Goal: Transaction & Acquisition: Purchase product/service

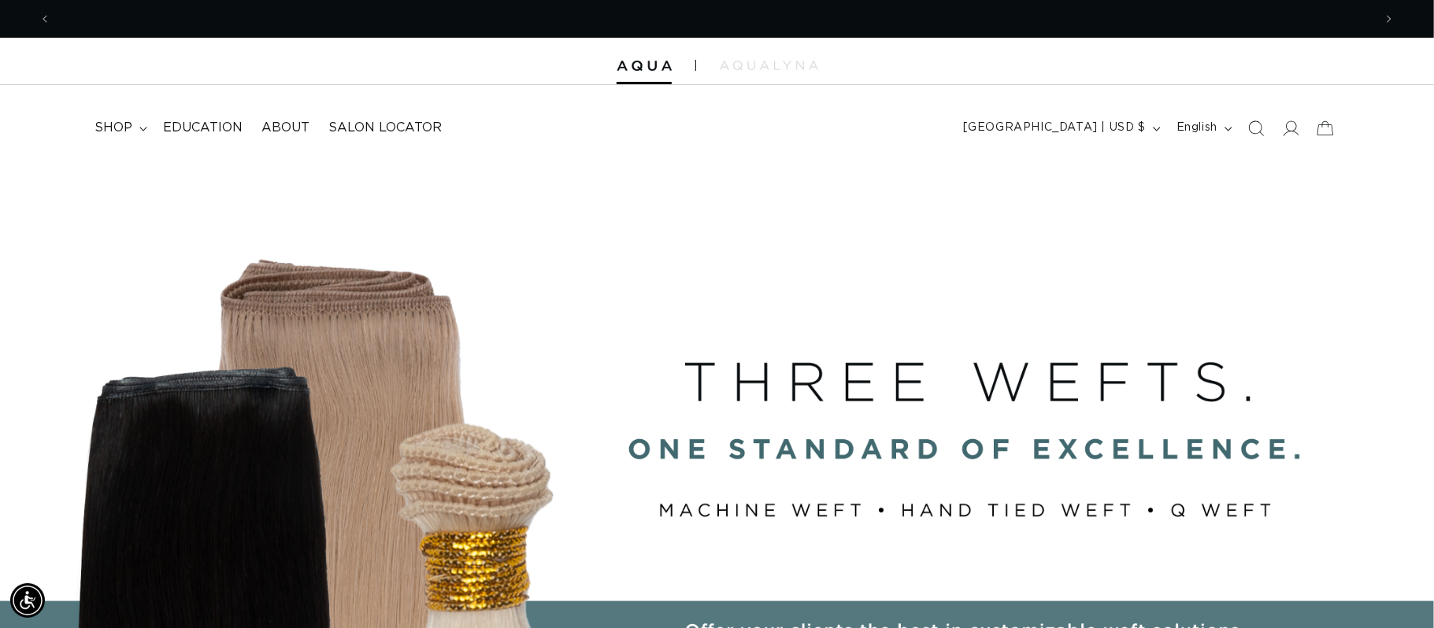
scroll to position [0, 1323]
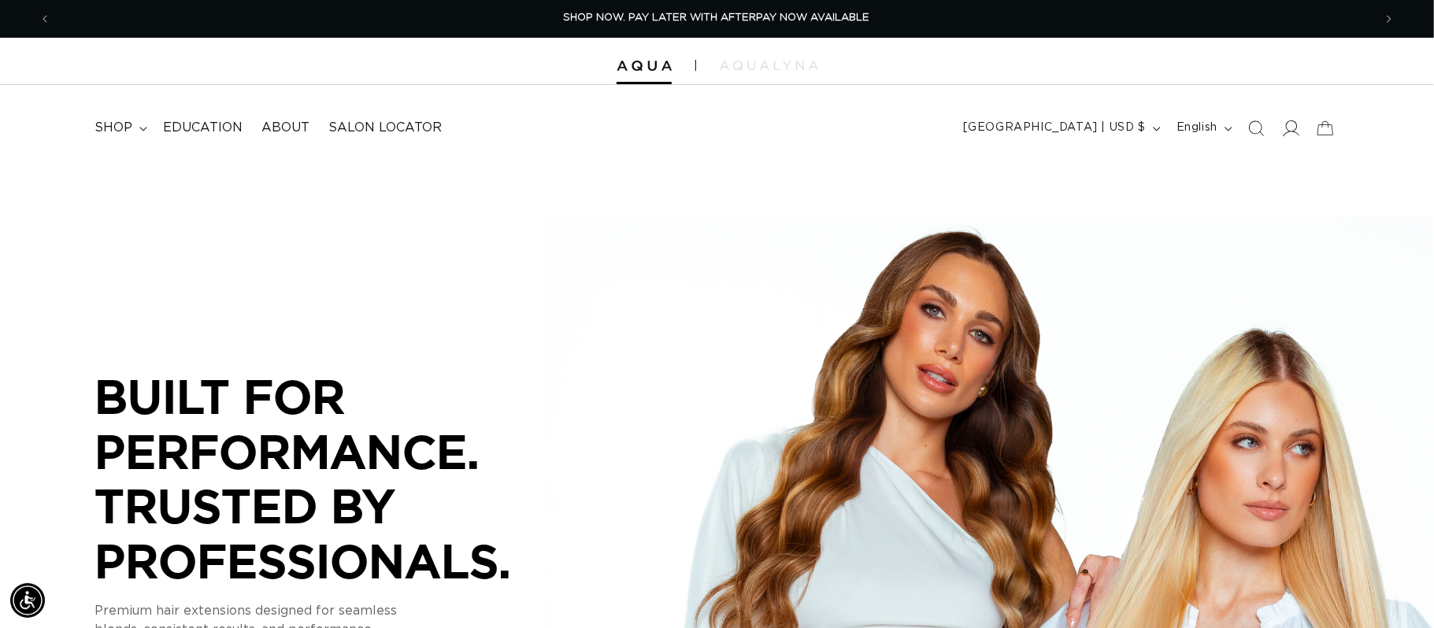
click at [1287, 125] on icon at bounding box center [1290, 128] width 17 height 17
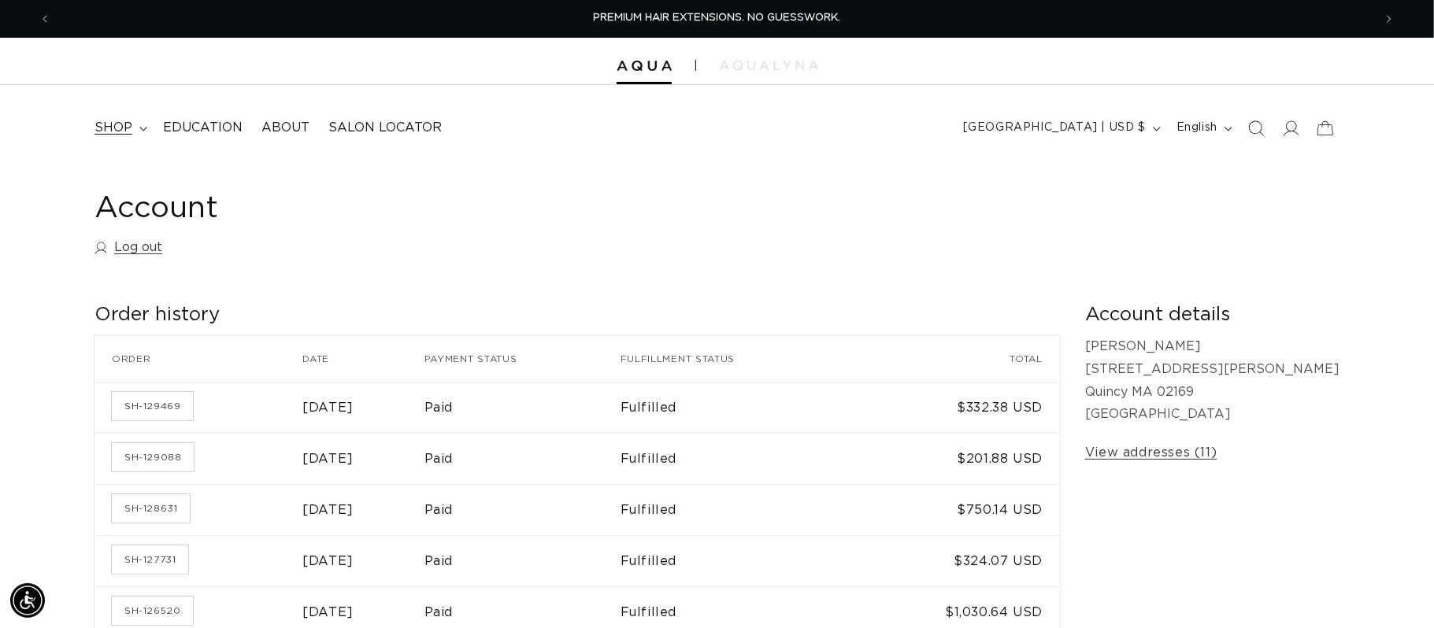
click at [133, 124] on summary "shop" at bounding box center [119, 127] width 69 height 35
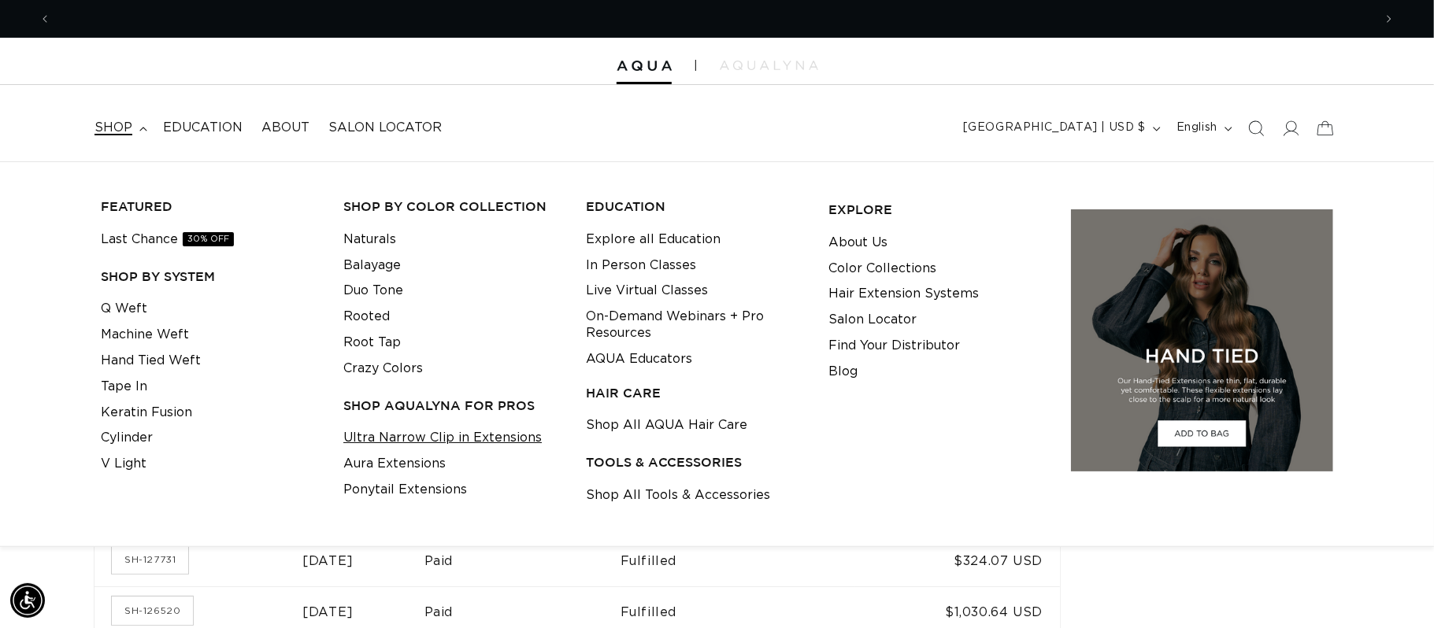
scroll to position [0, 1323]
drag, startPoint x: 163, startPoint y: 414, endPoint x: 352, endPoint y: 438, distance: 190.5
click at [164, 414] on link "Keratin Fusion" at bounding box center [146, 413] width 91 height 26
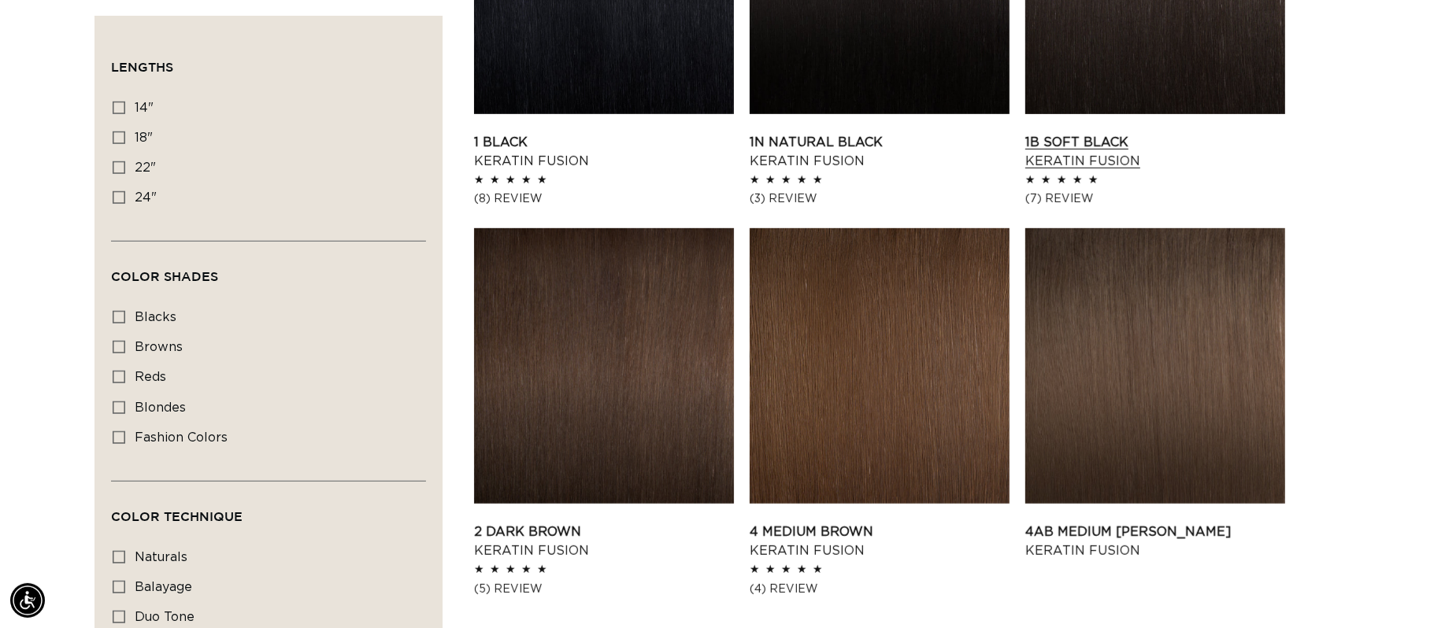
scroll to position [742, 0]
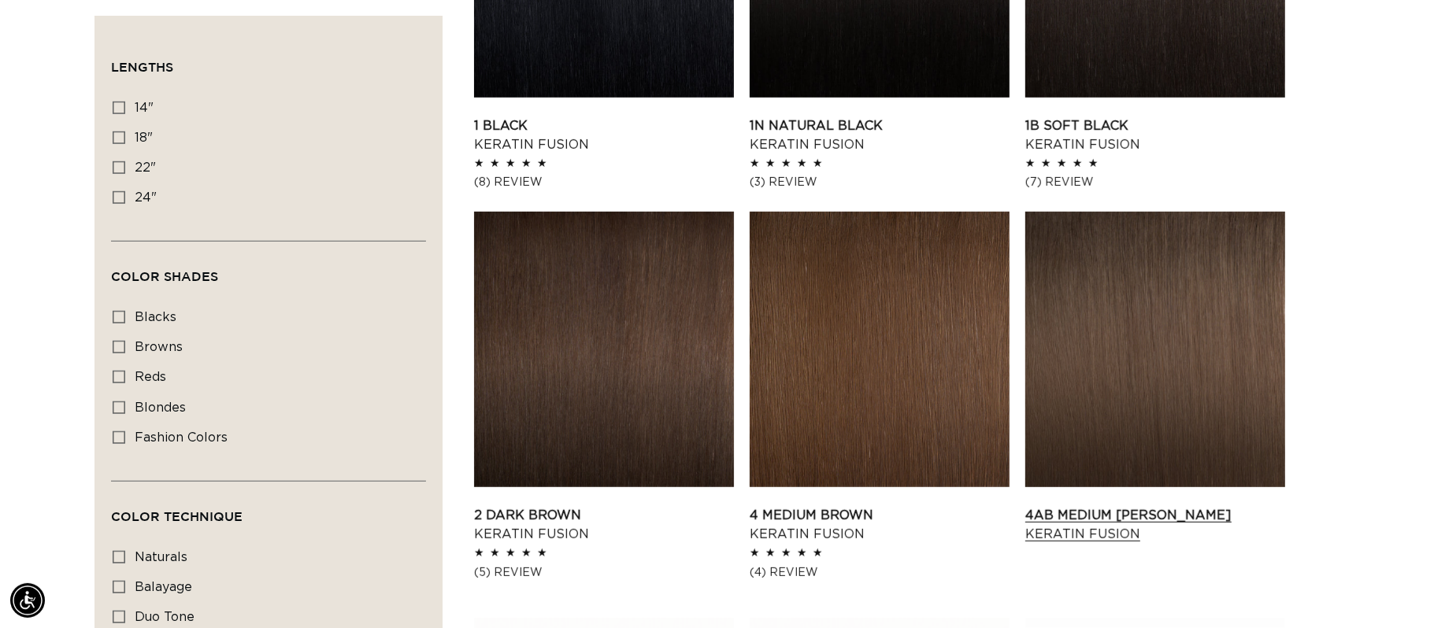
click at [1191, 506] on link "4AB Medium Ash Brown Keratin Fusion" at bounding box center [1155, 525] width 260 height 38
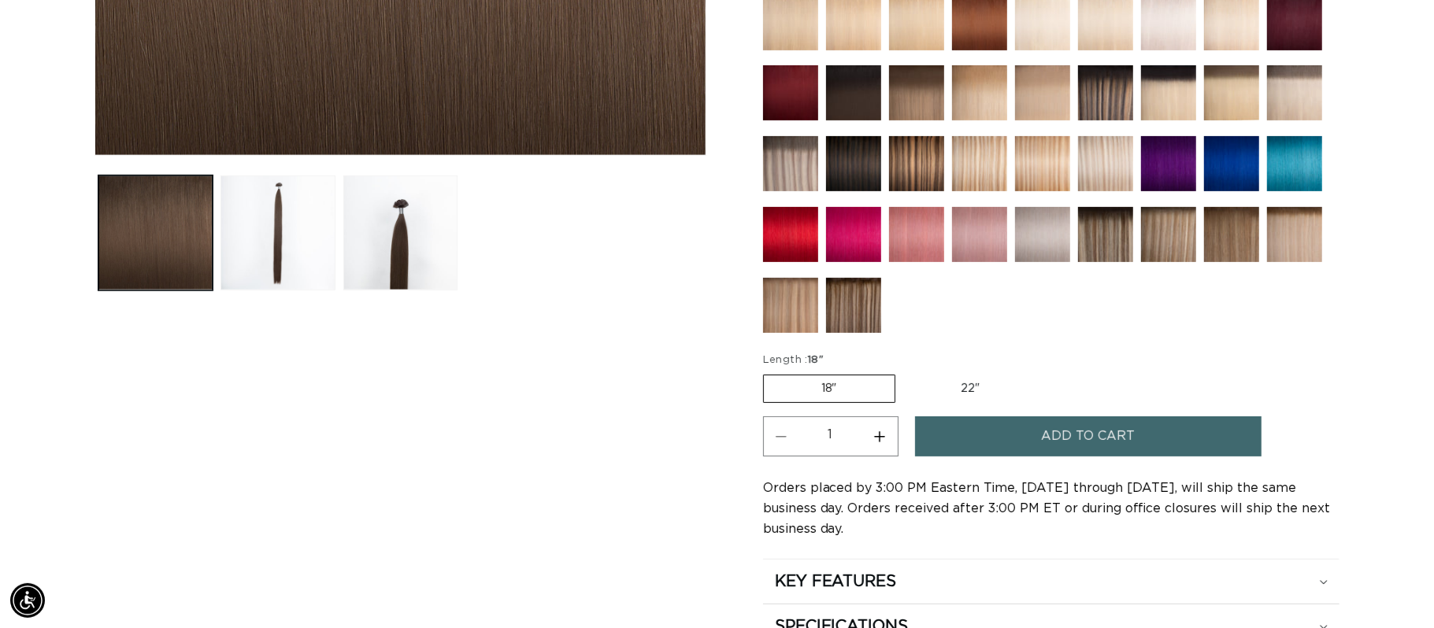
scroll to position [0, 2644]
click at [873, 444] on button "Increase quantity for 4AB Medium Ash Brown - Keratin Fusion" at bounding box center [879, 437] width 35 height 40
type input "2"
click at [1039, 437] on button "Add to cart" at bounding box center [1088, 437] width 346 height 40
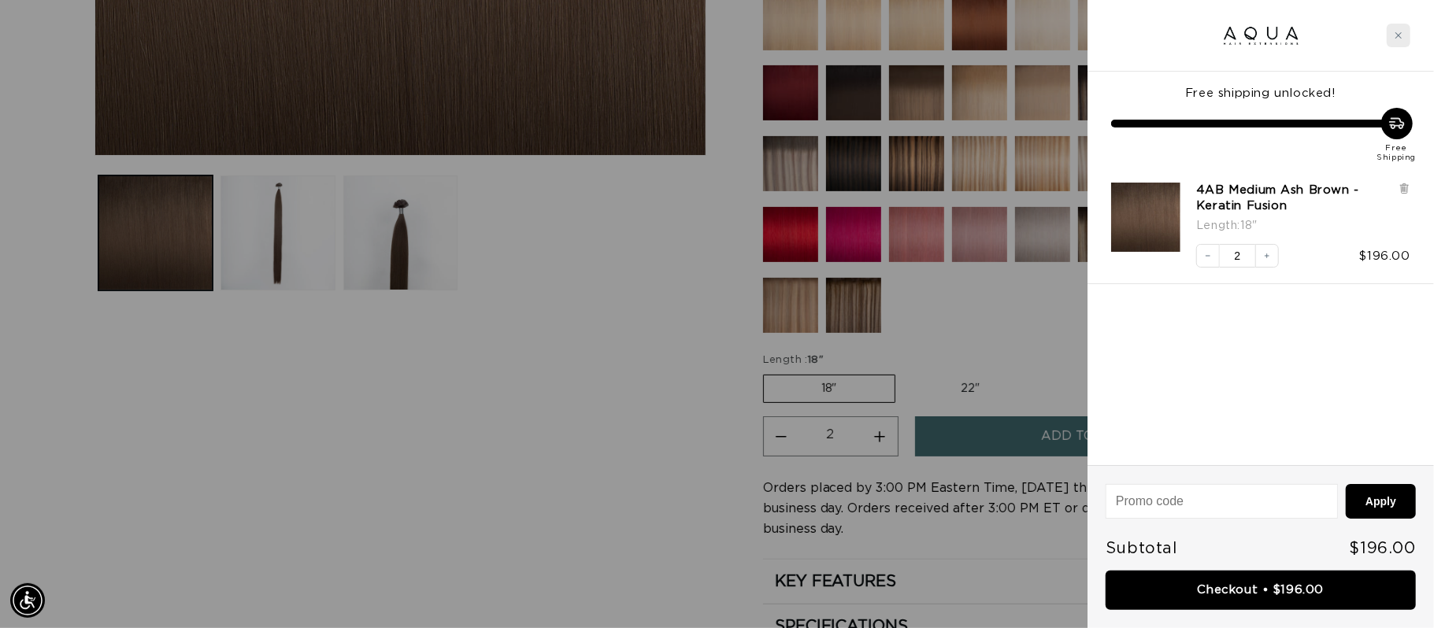
scroll to position [0, 1323]
click at [1398, 39] on div "Close cart" at bounding box center [1399, 36] width 24 height 24
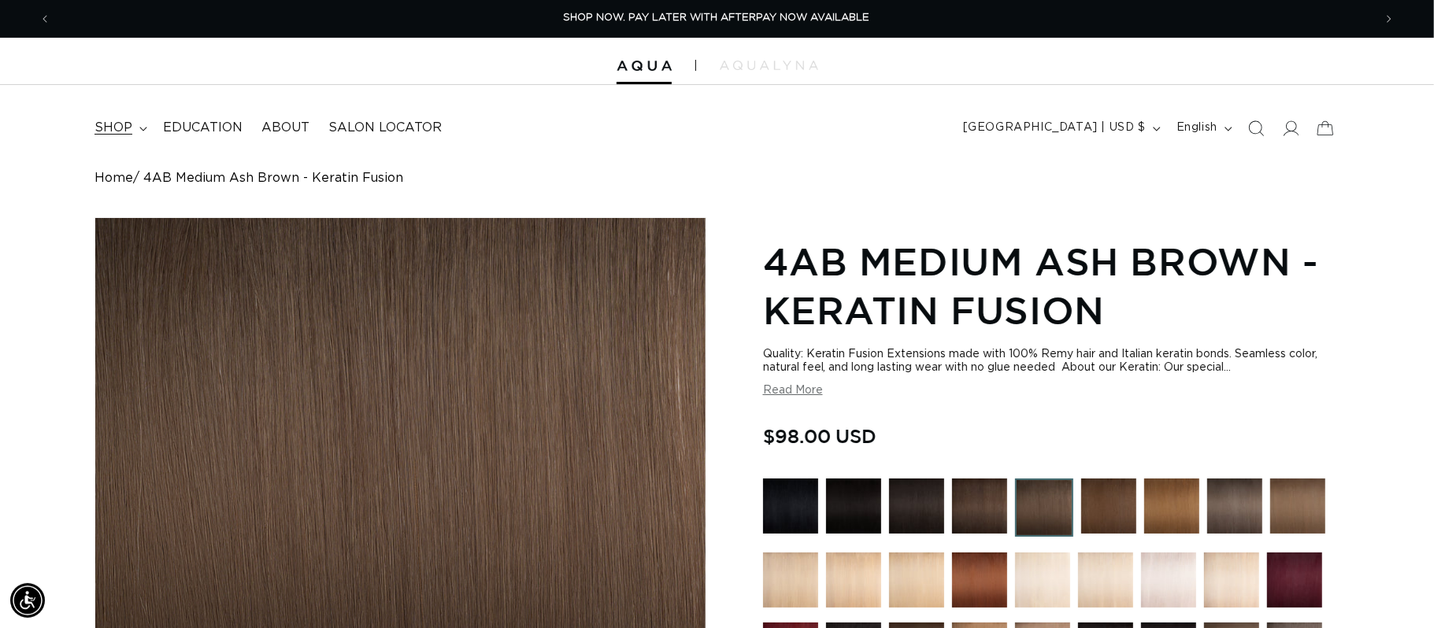
click at [109, 132] on span "shop" at bounding box center [113, 128] width 38 height 17
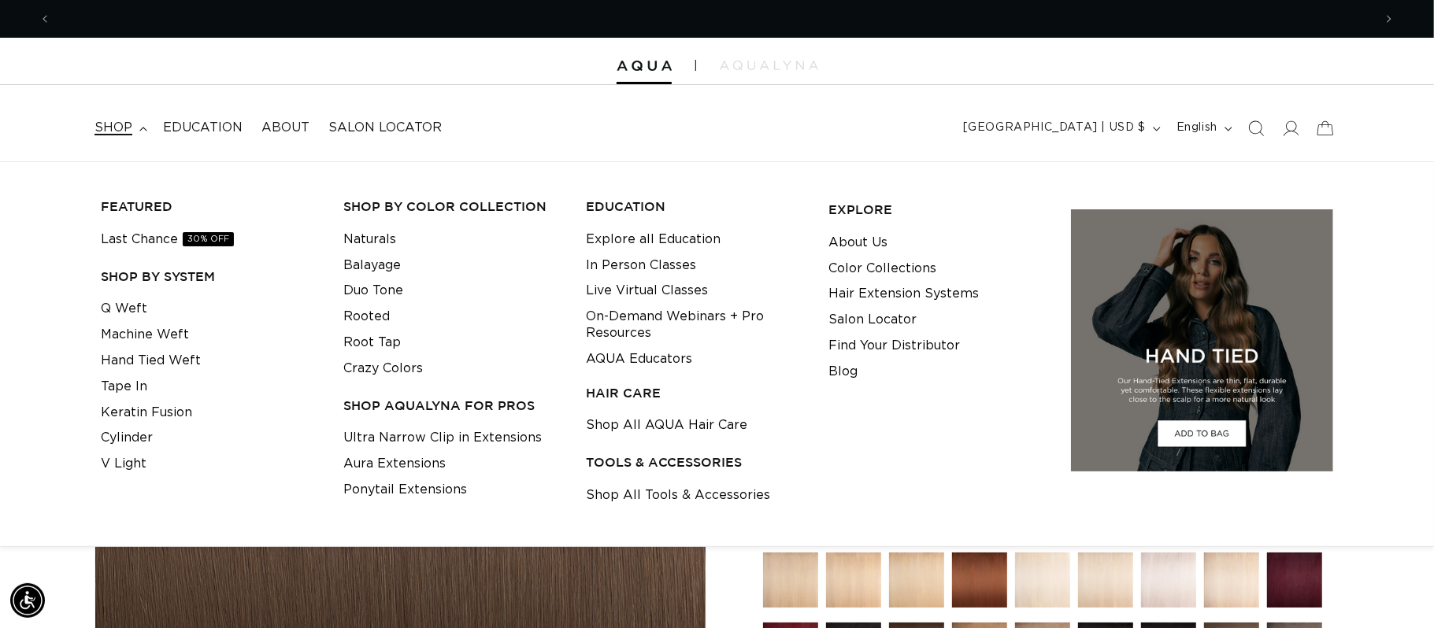
scroll to position [0, 2644]
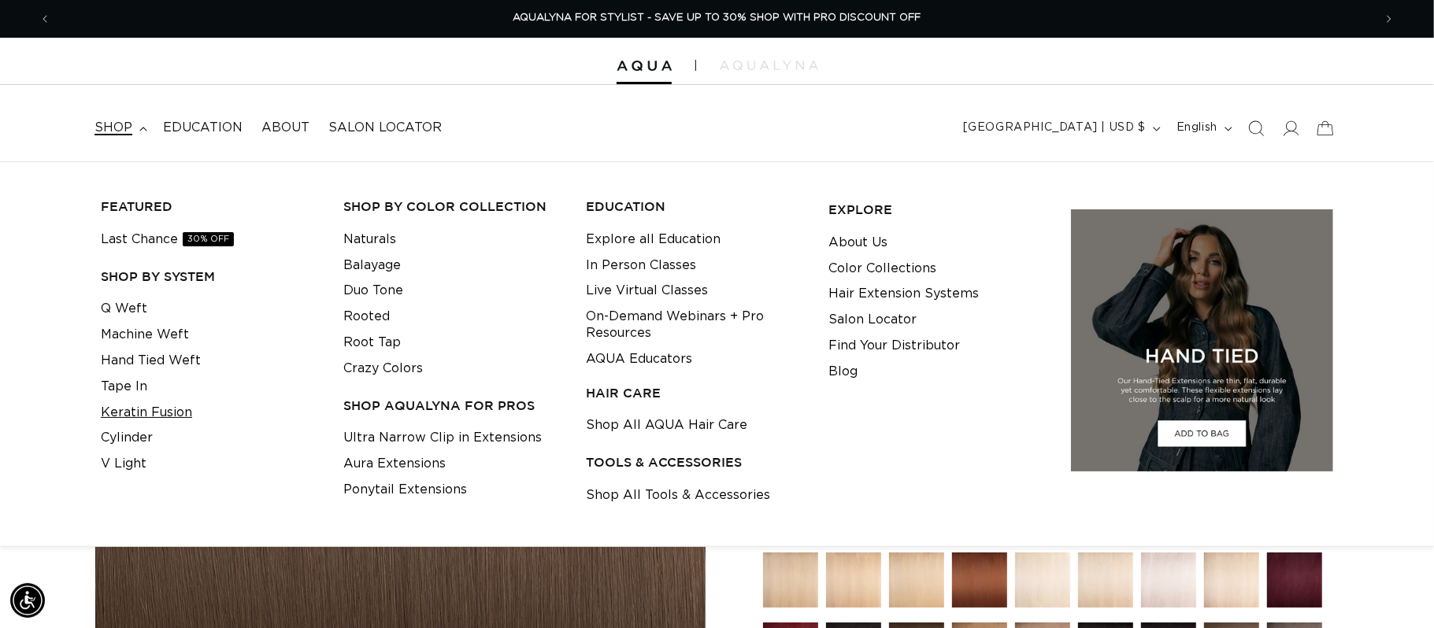
click at [149, 413] on link "Keratin Fusion" at bounding box center [146, 413] width 91 height 26
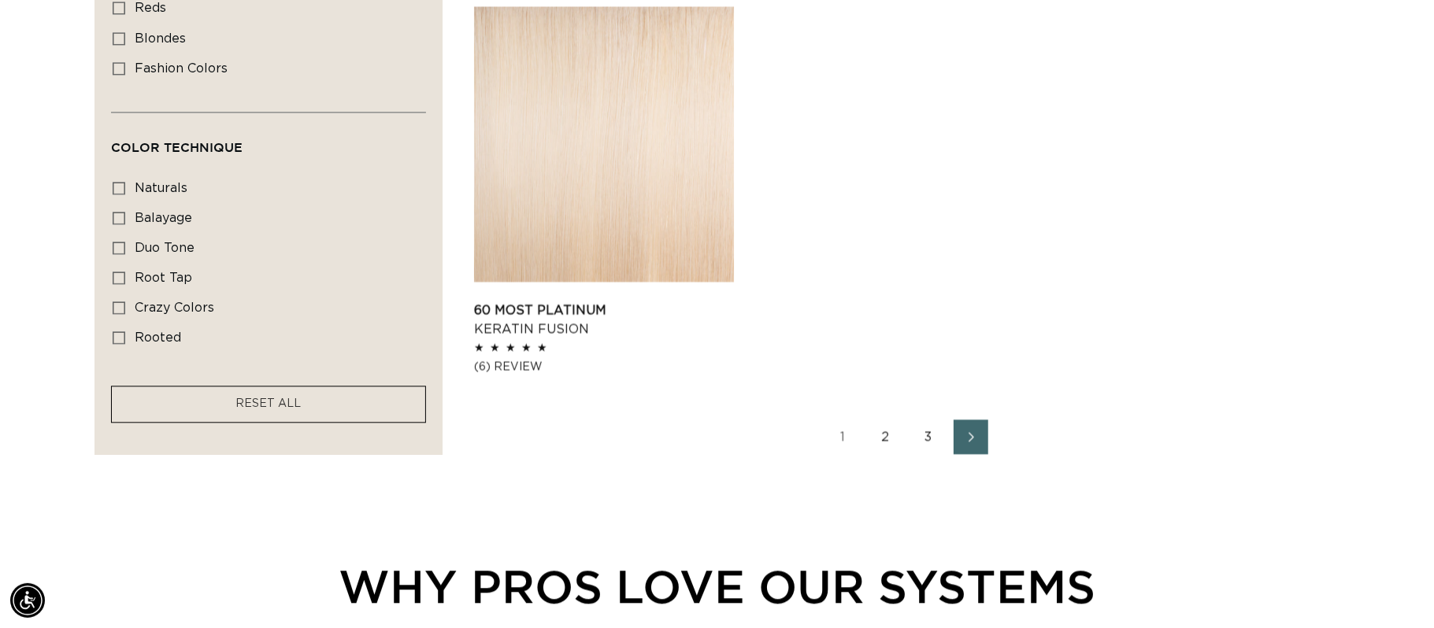
scroll to position [0, 2644]
click at [925, 439] on link "3" at bounding box center [928, 437] width 35 height 35
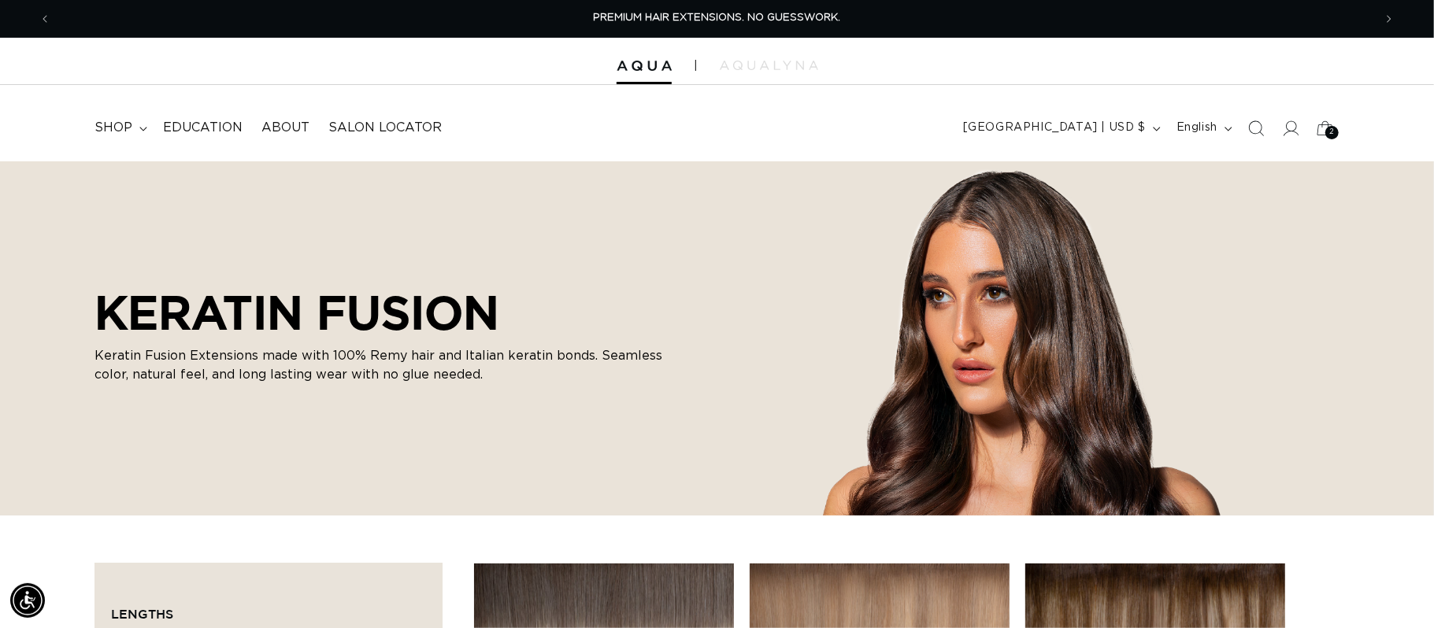
scroll to position [527, 0]
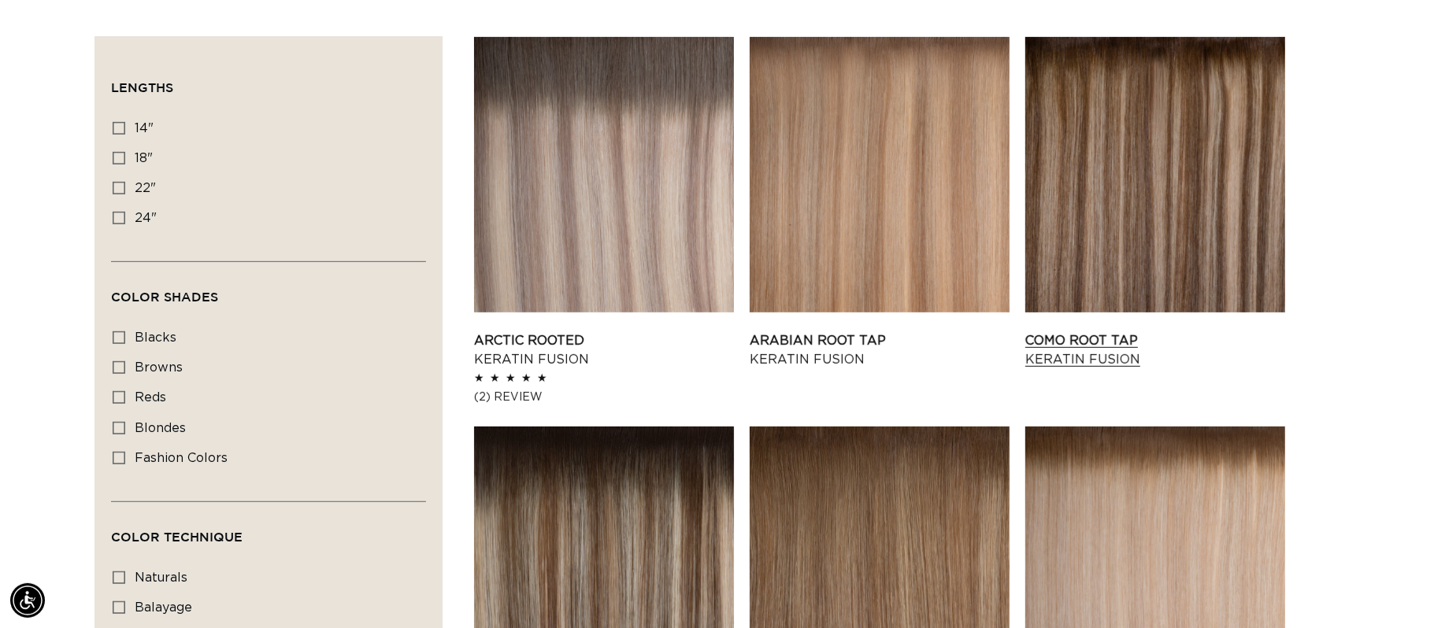
click at [1165, 332] on link "Como Root Tap Keratin Fusion" at bounding box center [1155, 351] width 260 height 38
click at [533, 332] on link "Arctic Rooted Keratin Fusion" at bounding box center [604, 351] width 260 height 38
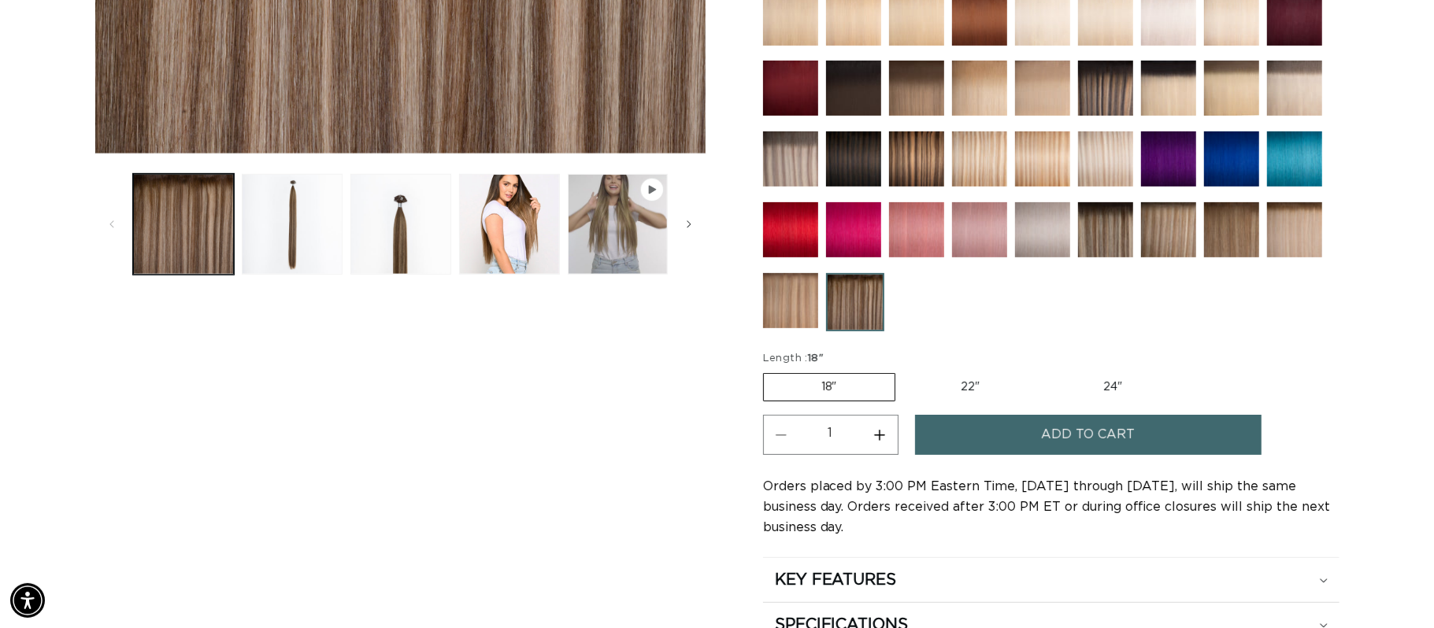
scroll to position [565, 0]
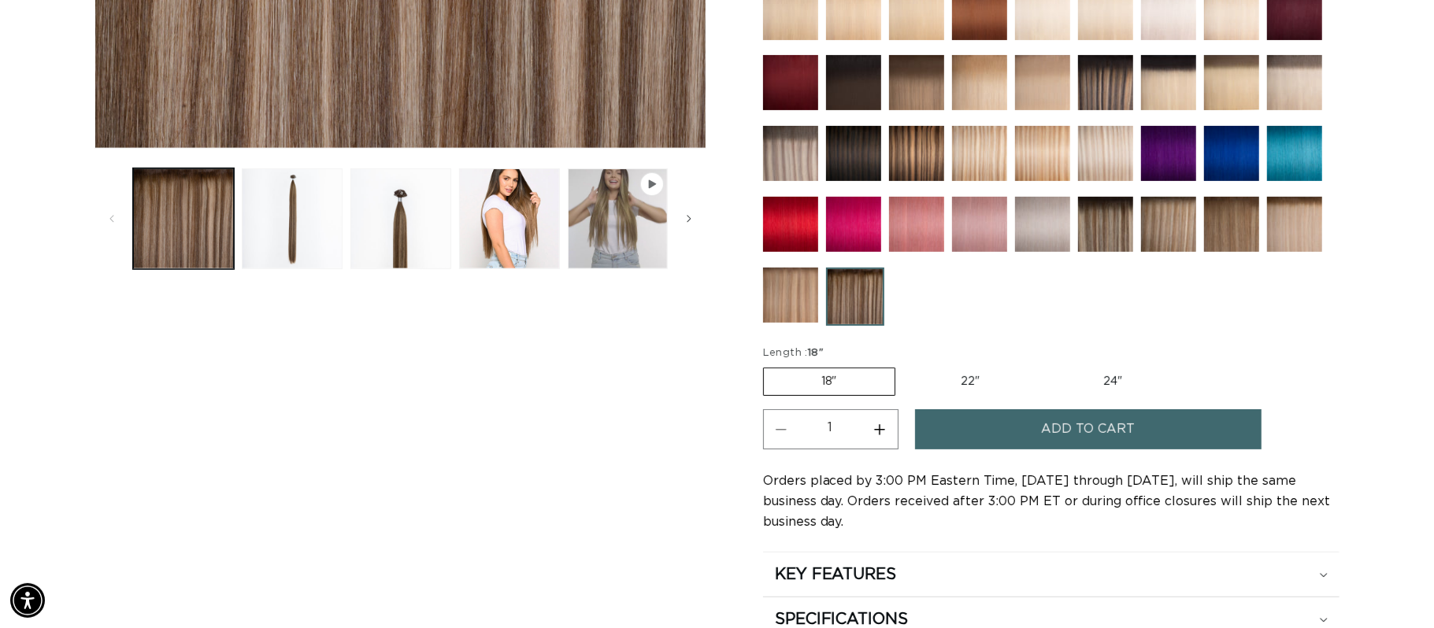
click at [1062, 441] on span "Add to cart" at bounding box center [1088, 429] width 94 height 40
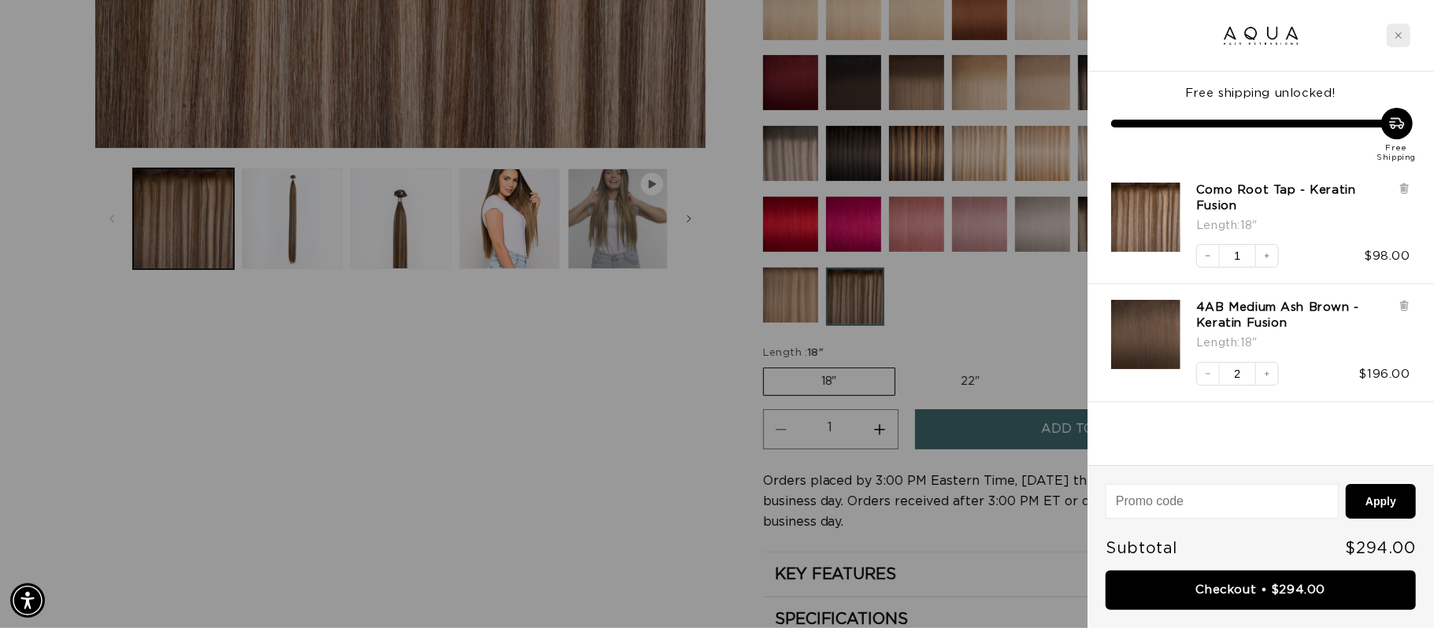
scroll to position [0, 0]
click at [1397, 33] on icon "Close cart" at bounding box center [1399, 35] width 8 height 8
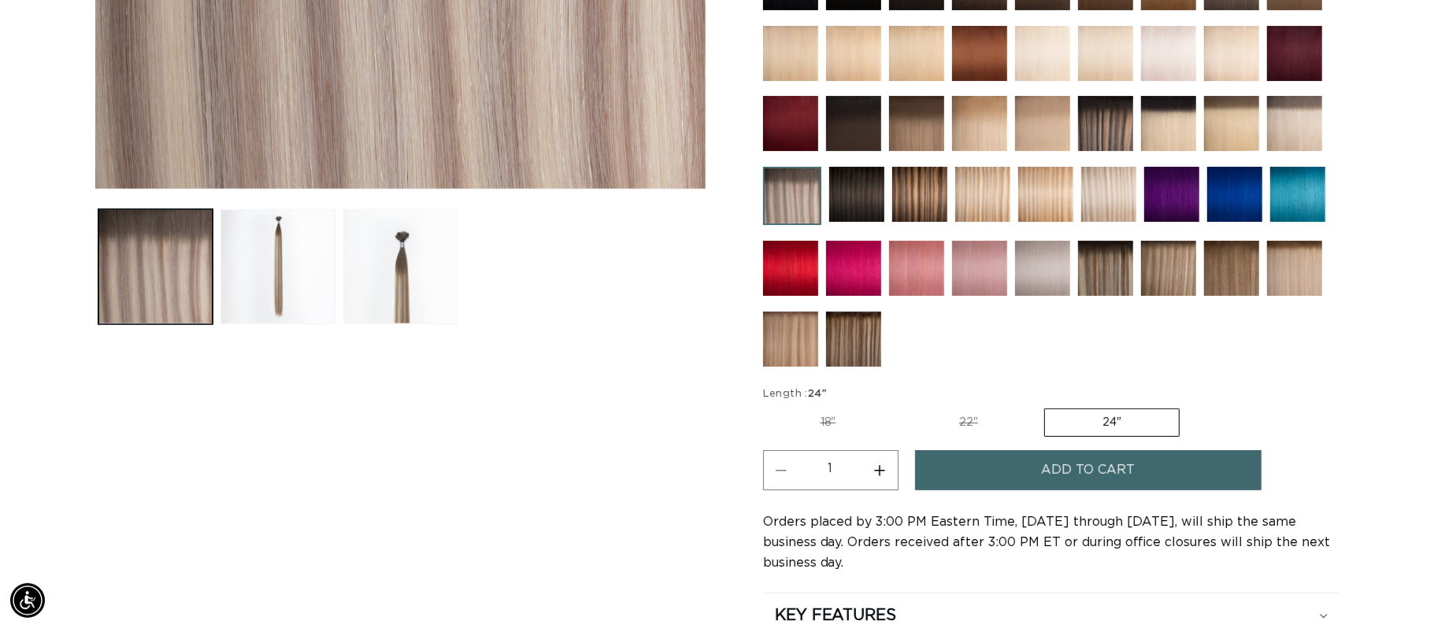
scroll to position [0, 2644]
click at [852, 346] on img at bounding box center [853, 339] width 55 height 55
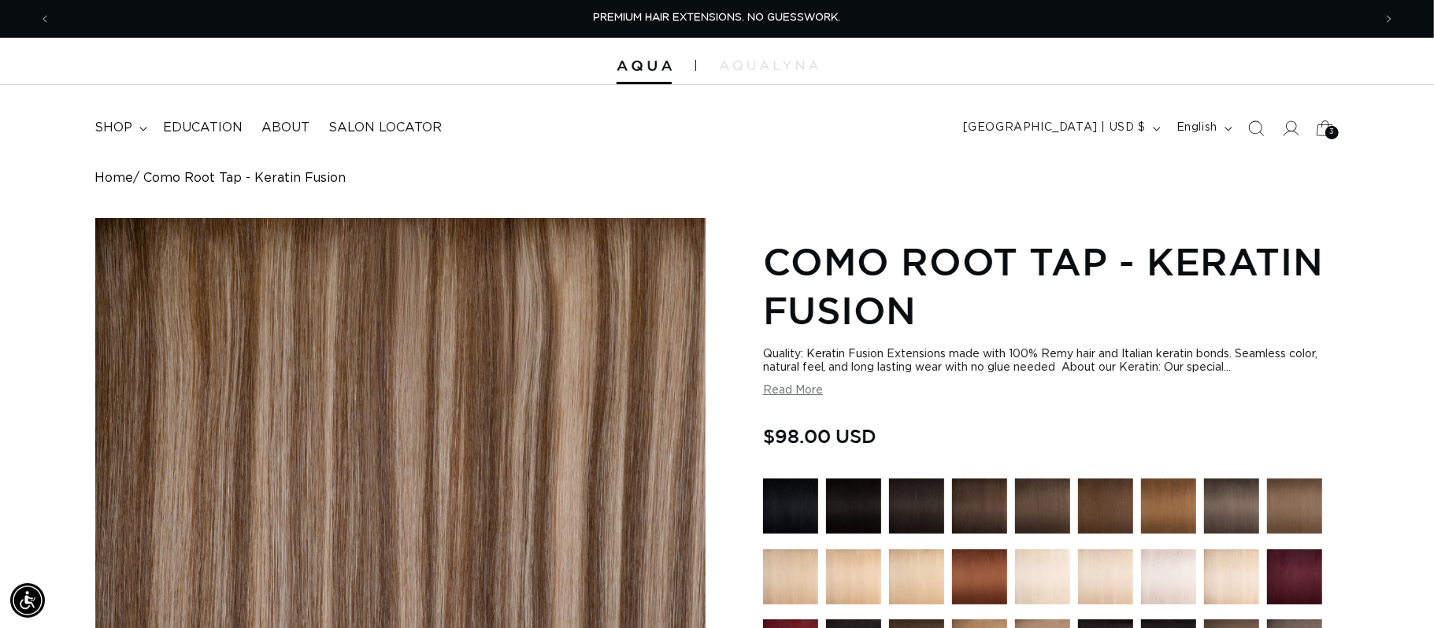
click at [1330, 133] on span "3" at bounding box center [1332, 132] width 6 height 13
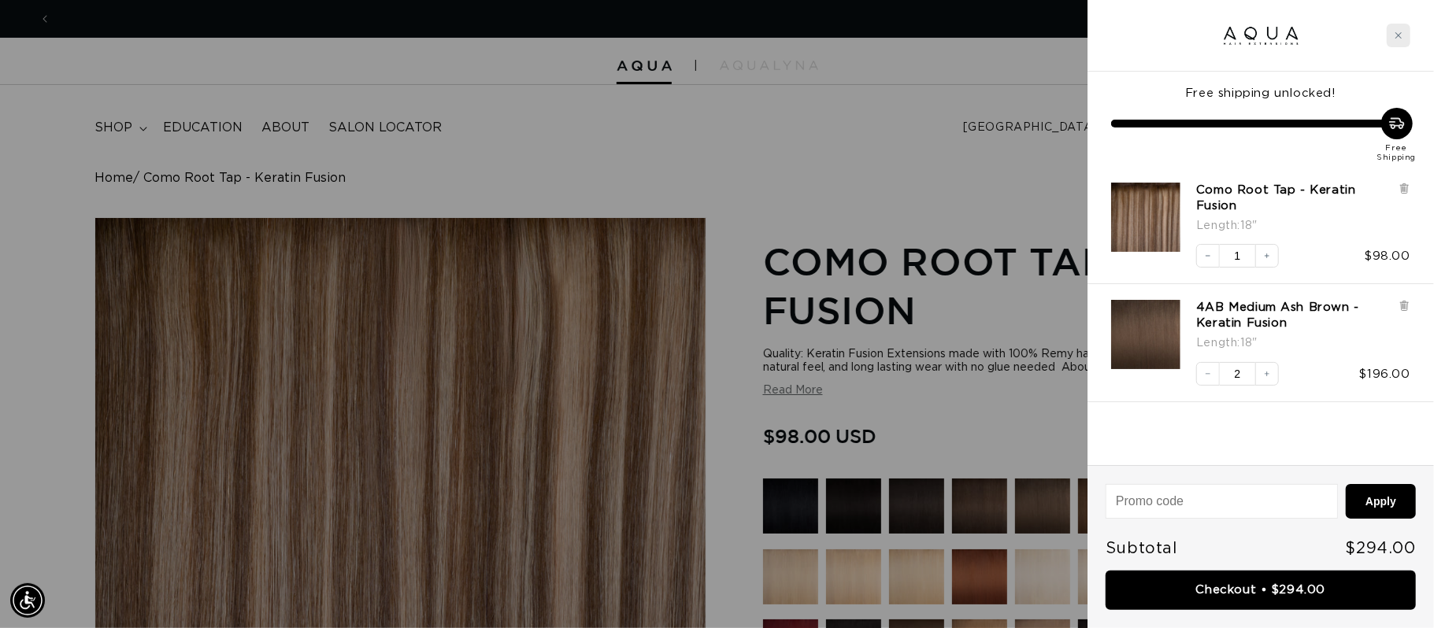
scroll to position [0, 1323]
click at [1406, 38] on div "Close cart" at bounding box center [1399, 36] width 24 height 24
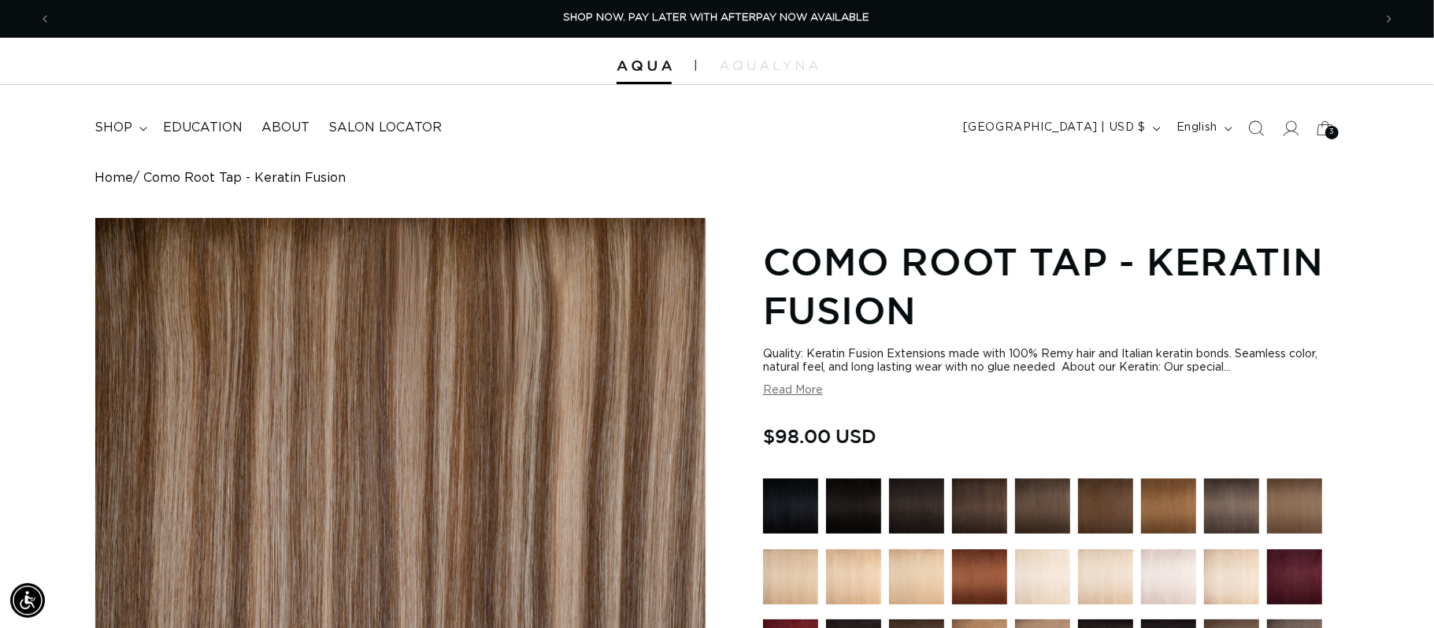
drag, startPoint x: 1253, startPoint y: 129, endPoint x: 1234, endPoint y: 118, distance: 21.9
click at [1251, 128] on icon "Search" at bounding box center [1256, 128] width 16 height 16
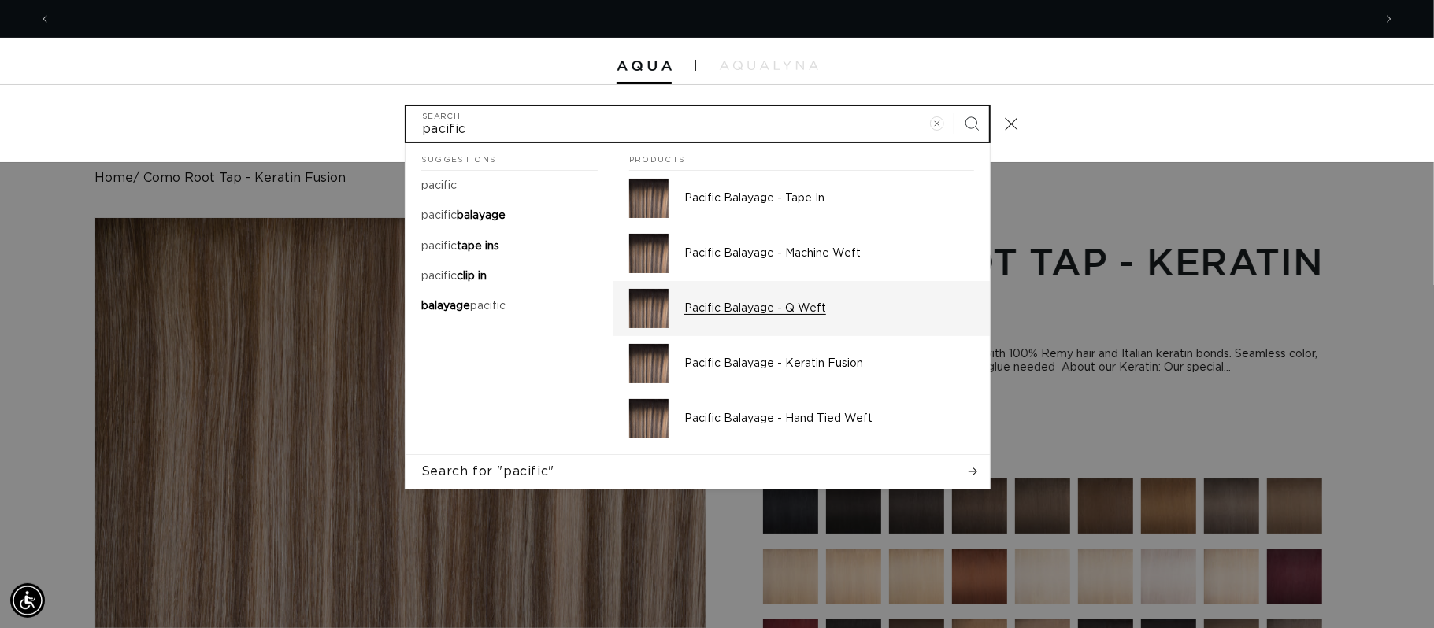
scroll to position [0, 0]
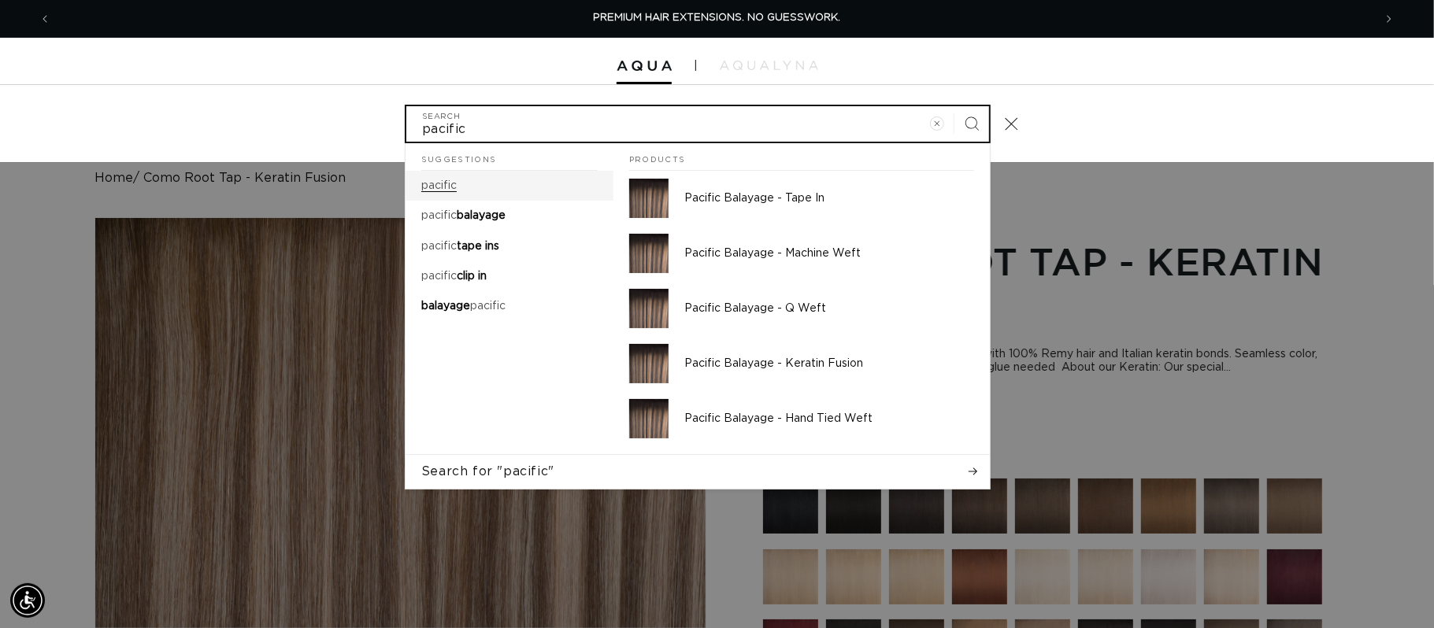
type input "pacific"
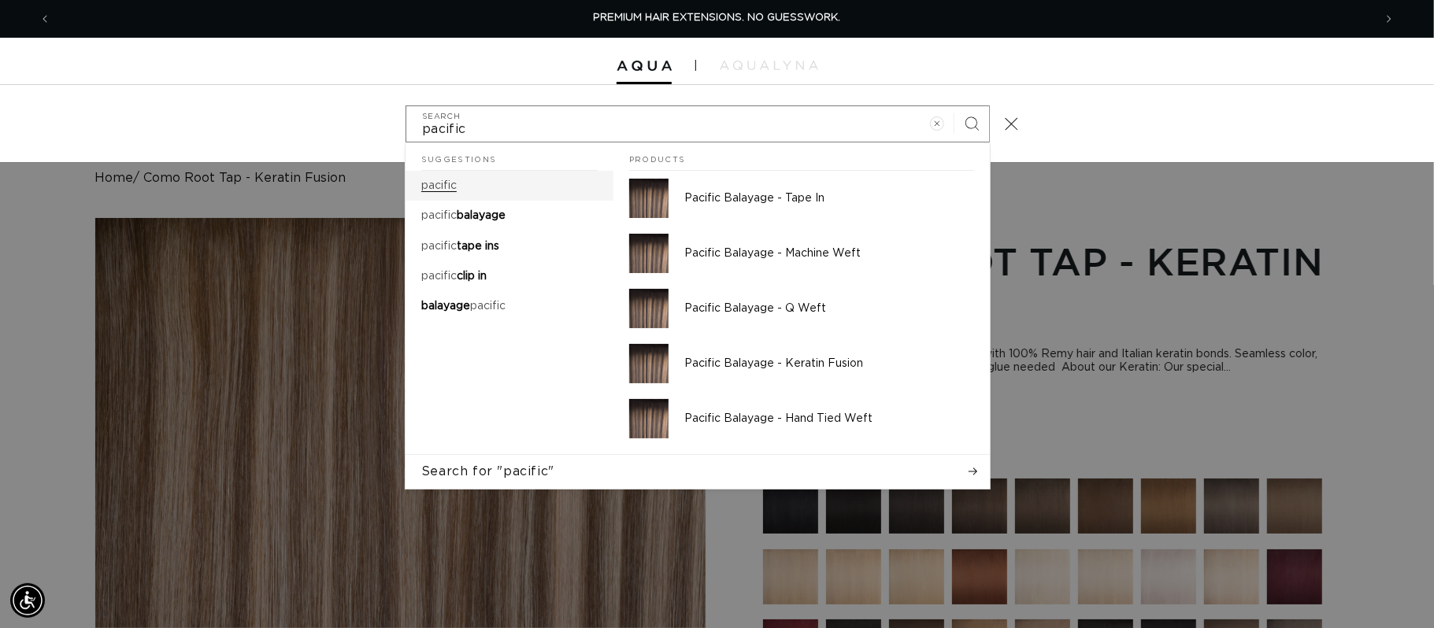
click at [439, 182] on mark "pacific" at bounding box center [438, 185] width 35 height 11
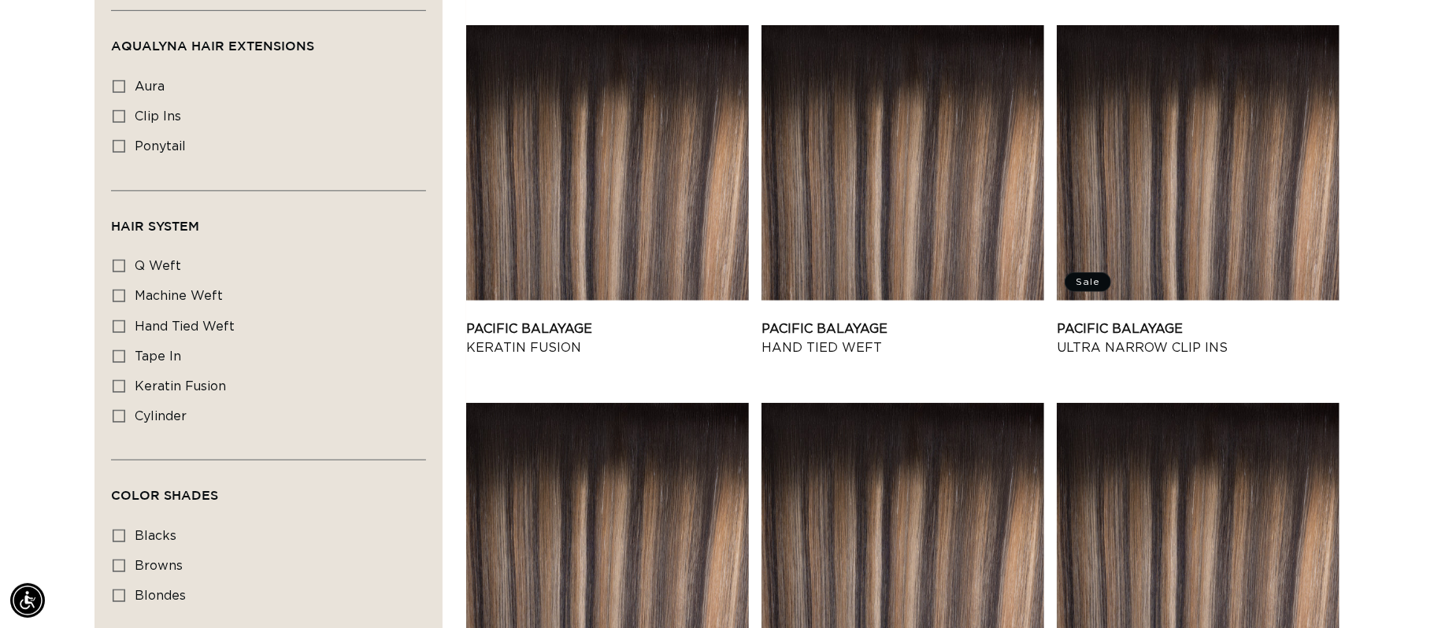
scroll to position [800, 0]
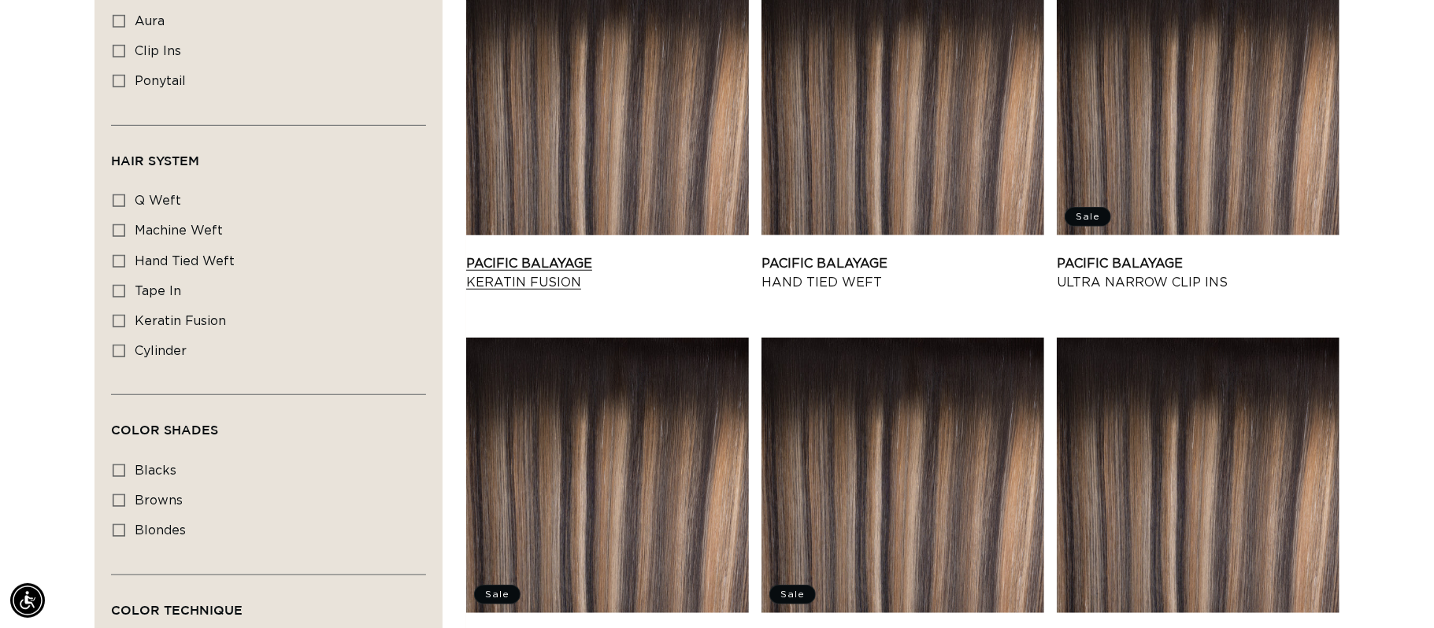
click at [676, 254] on link "Pacific Balayage Keratin Fusion" at bounding box center [607, 273] width 283 height 38
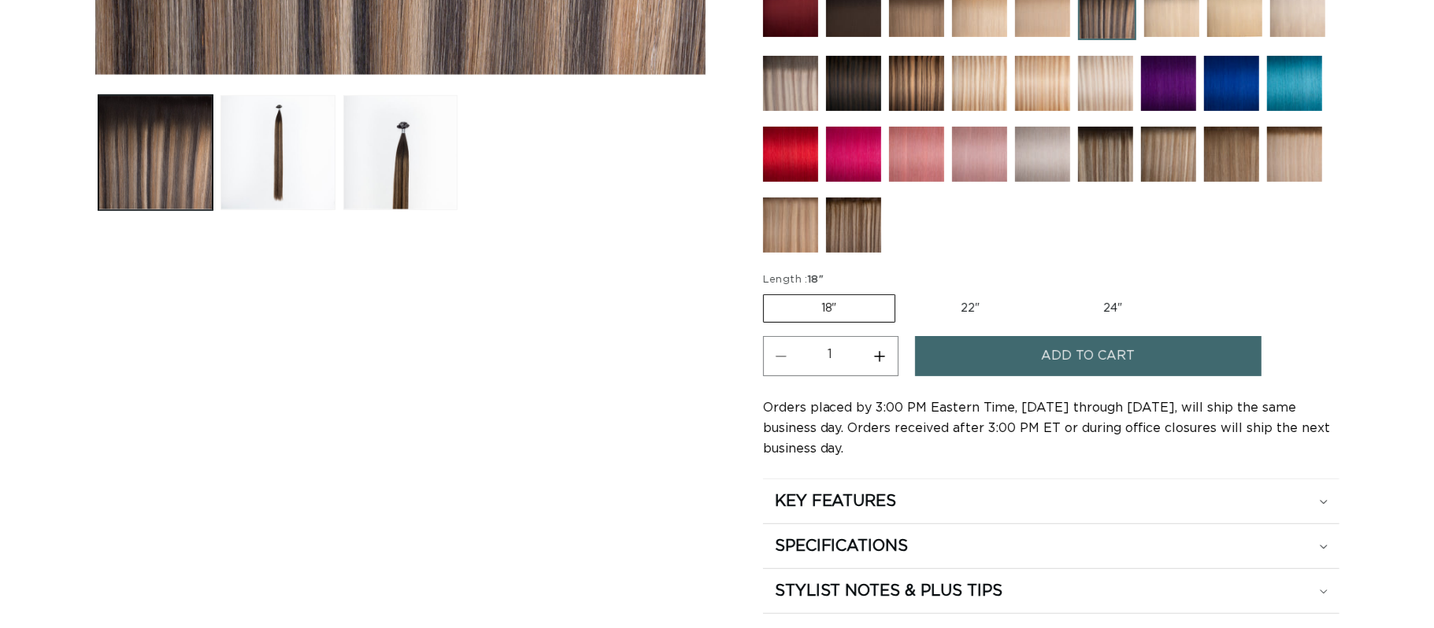
scroll to position [653, 0]
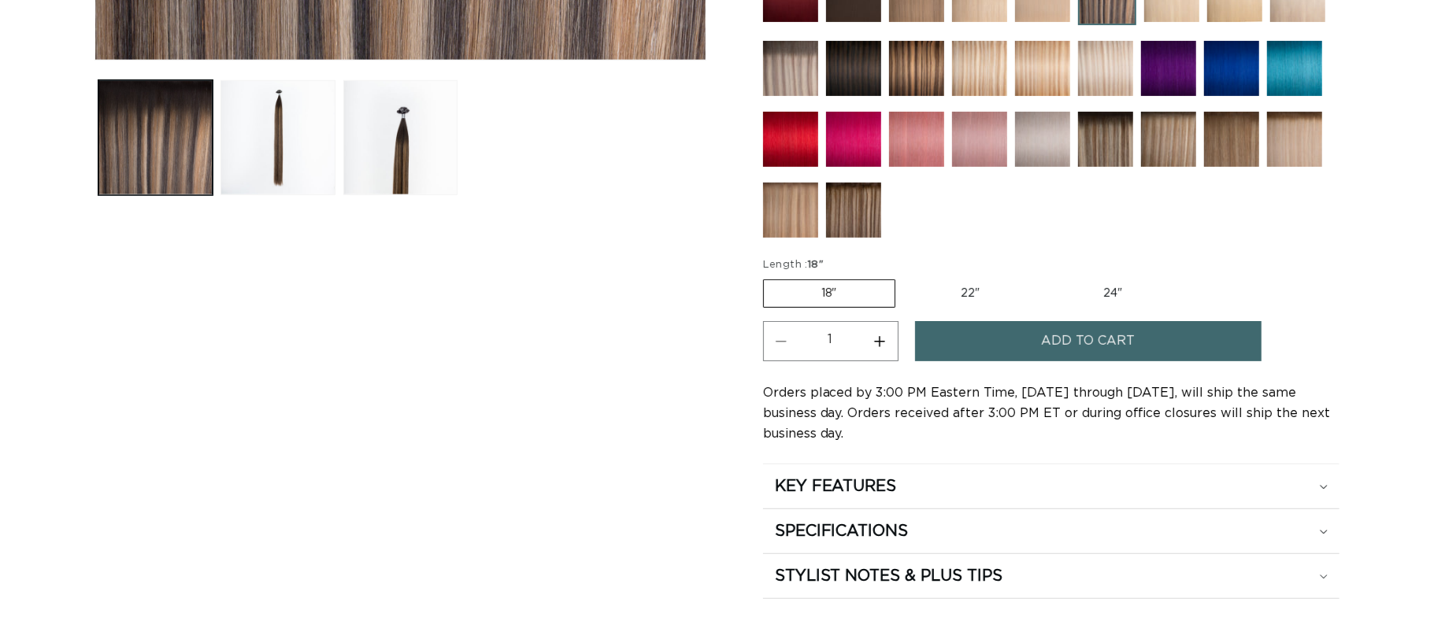
click at [1107, 348] on span "Add to cart" at bounding box center [1088, 341] width 94 height 40
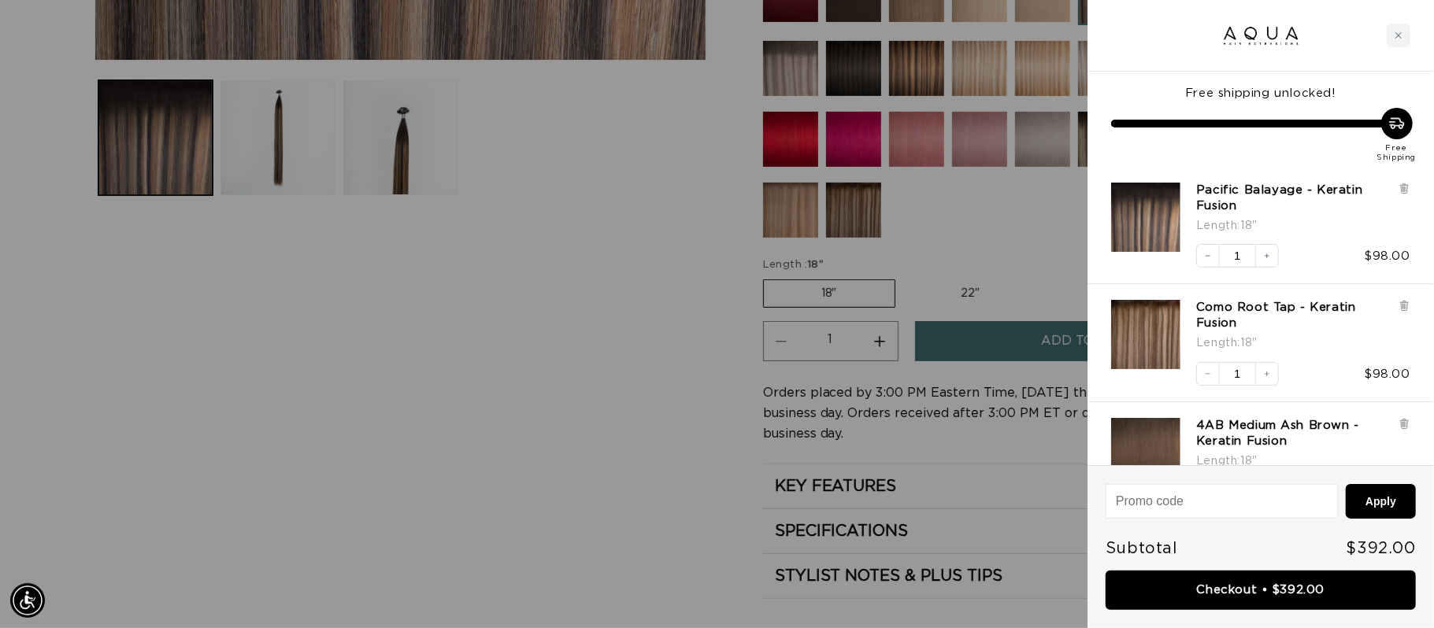
scroll to position [0, 1323]
click at [1407, 37] on div "Close cart" at bounding box center [1399, 36] width 24 height 24
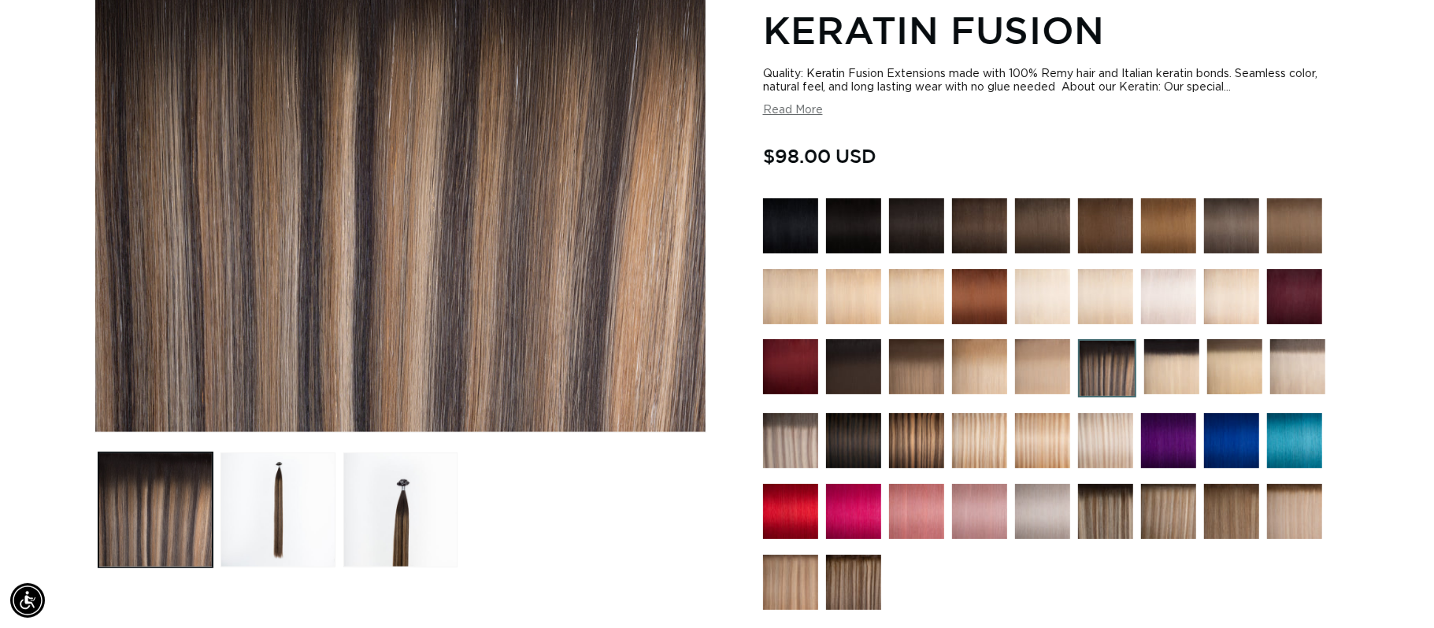
scroll to position [0, 0]
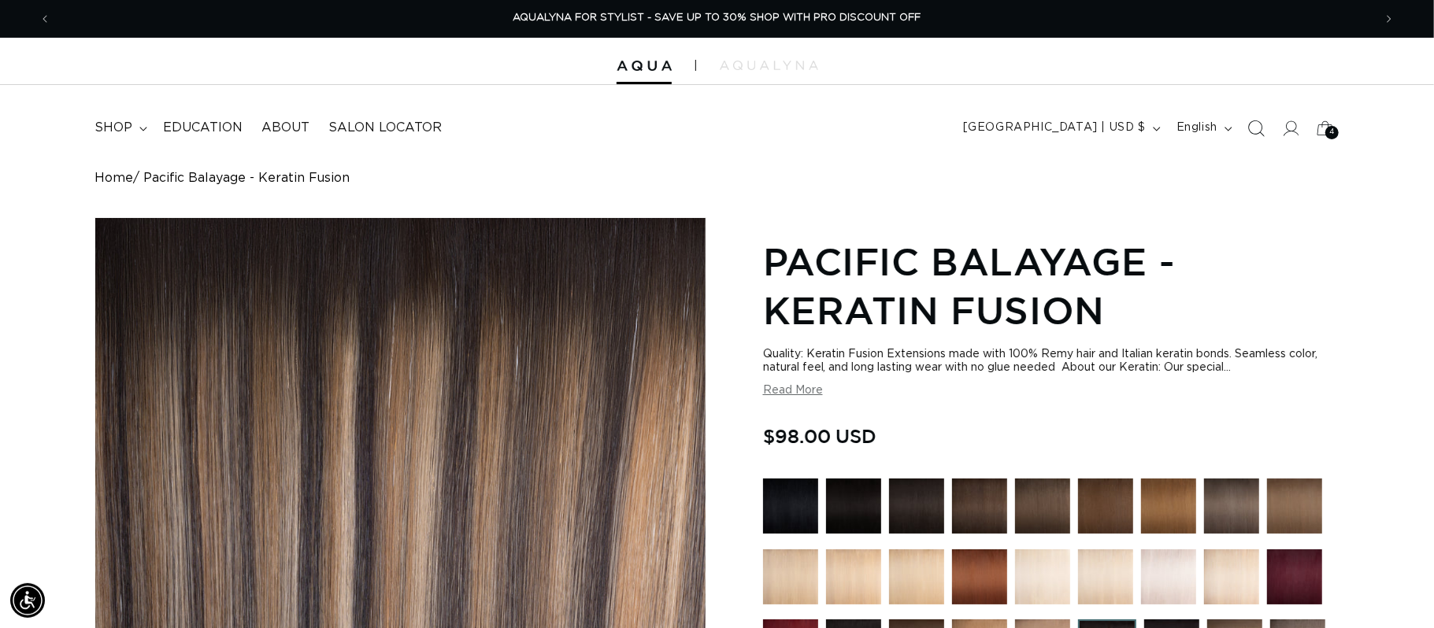
click at [1261, 132] on icon "Search" at bounding box center [1255, 128] width 17 height 17
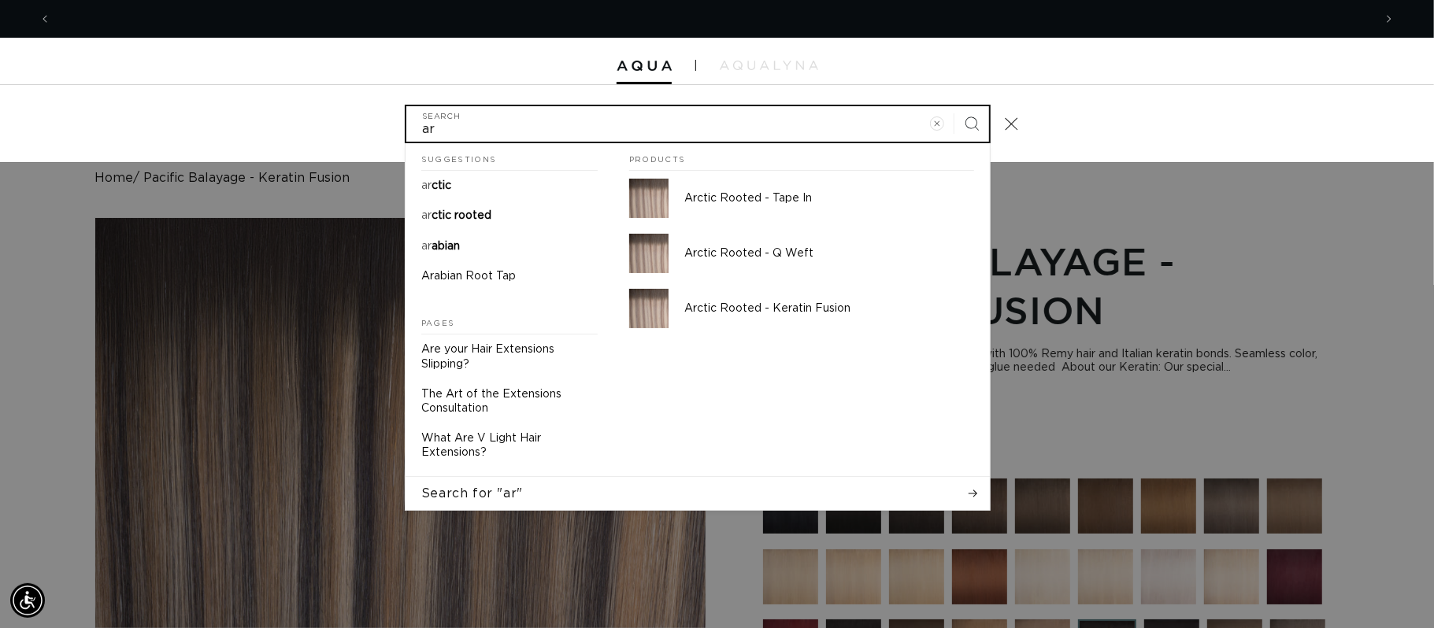
scroll to position [0, 1323]
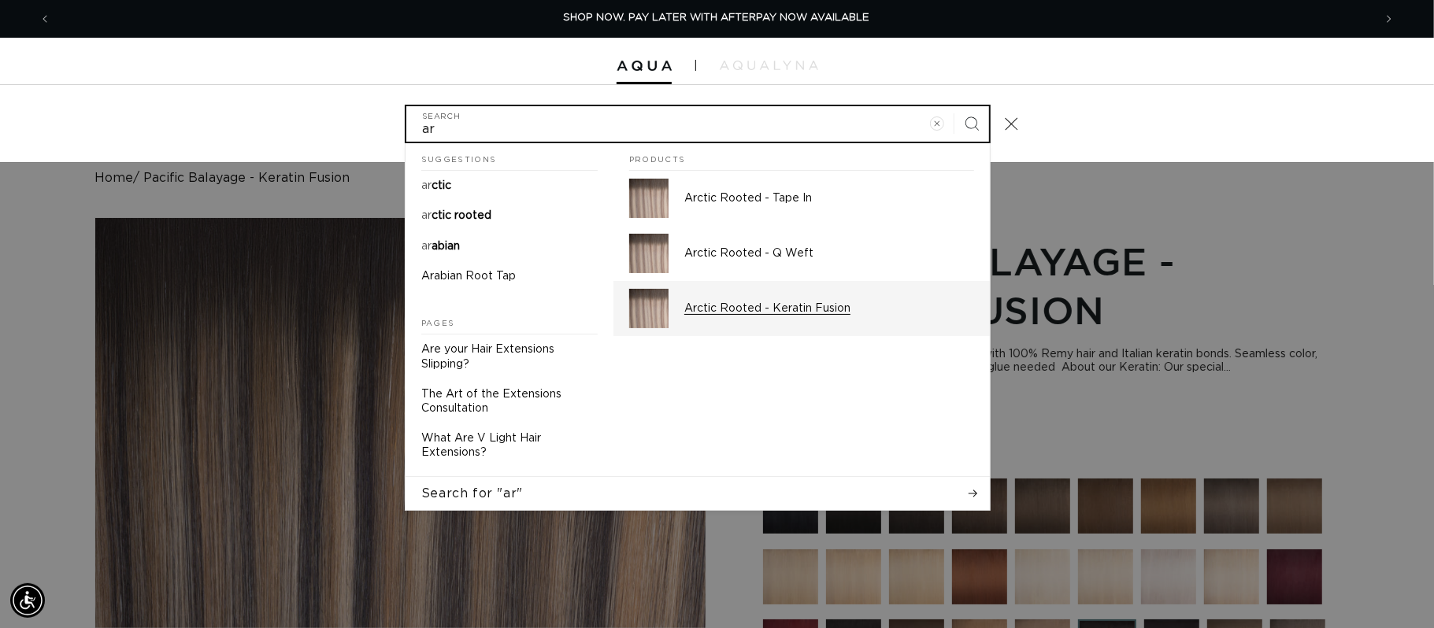
type input "ar"
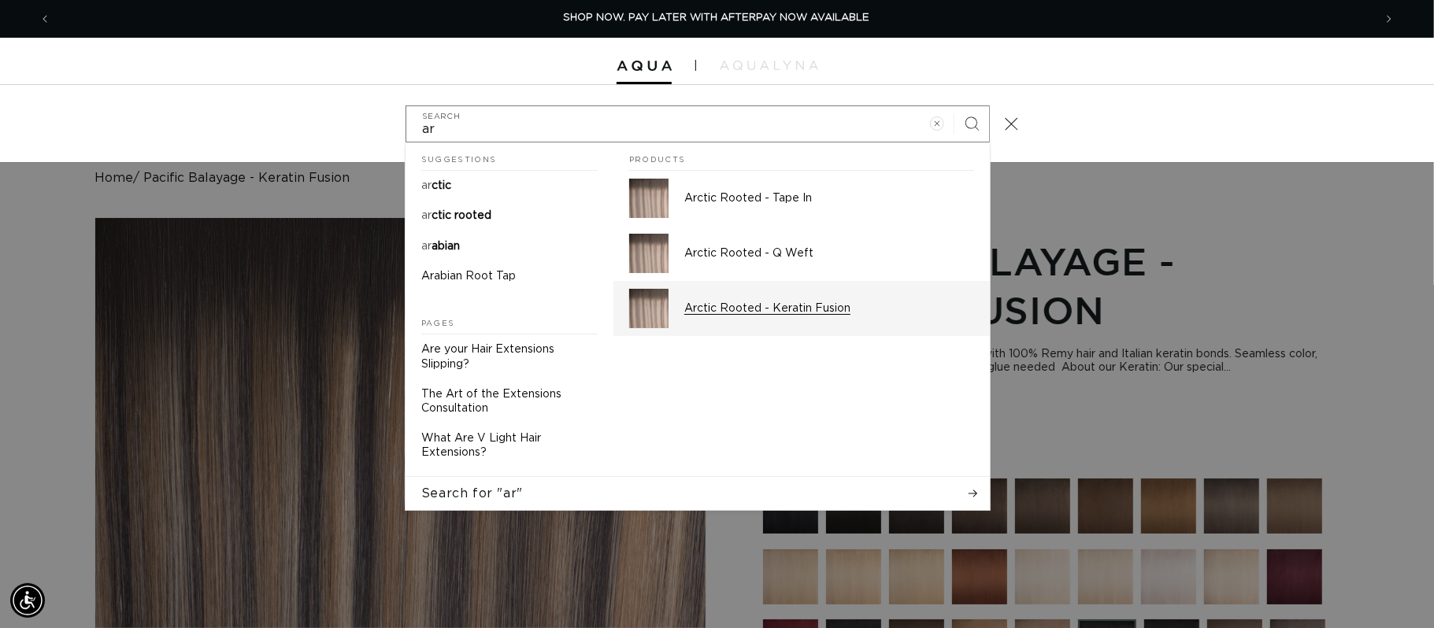
click at [728, 314] on p "Arctic Rooted - Keratin Fusion" at bounding box center [829, 309] width 290 height 14
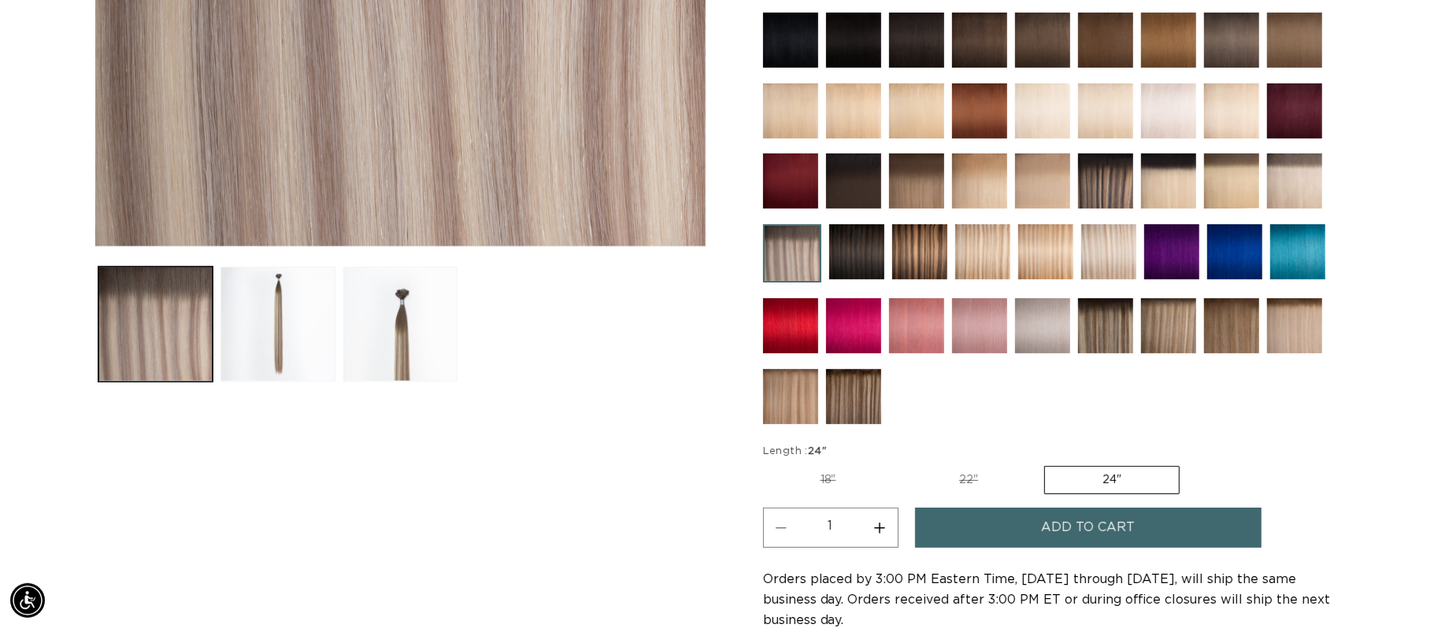
scroll to position [0, 2644]
